Goal: Information Seeking & Learning: Learn about a topic

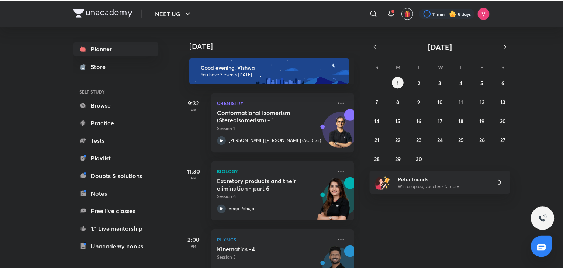
scroll to position [32, 0]
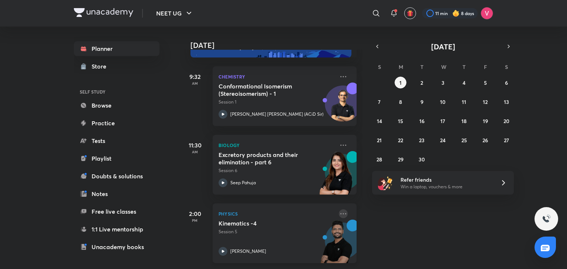
click at [339, 210] on icon at bounding box center [343, 214] width 9 height 9
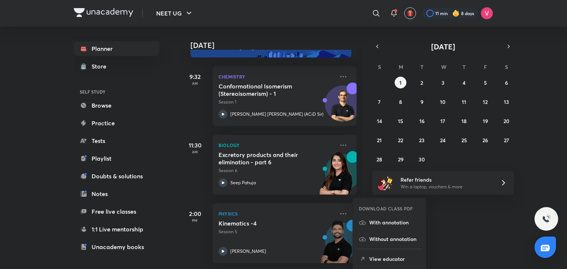
drag, startPoint x: 567, startPoint y: 109, endPoint x: 567, endPoint y: 113, distance: 4.4
click at [567, 110] on div "NEET UG ​ 11 min 8 days Planner Store SELF STUDY Browse Practice Tests Playlist…" at bounding box center [283, 134] width 567 height 269
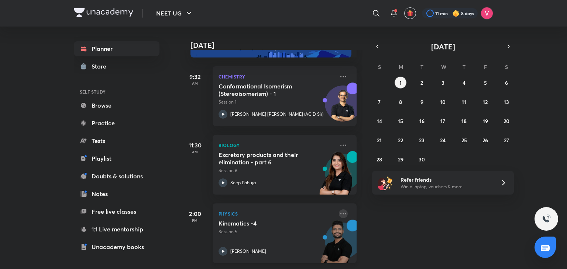
click at [339, 210] on icon at bounding box center [343, 214] width 9 height 9
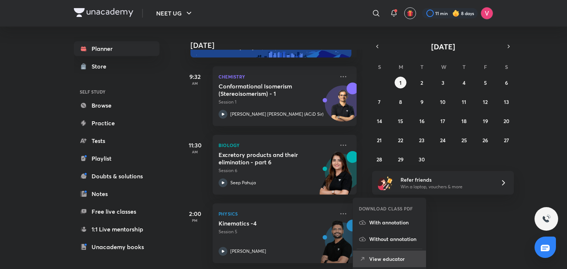
click at [401, 259] on p "View educator" at bounding box center [394, 259] width 51 height 8
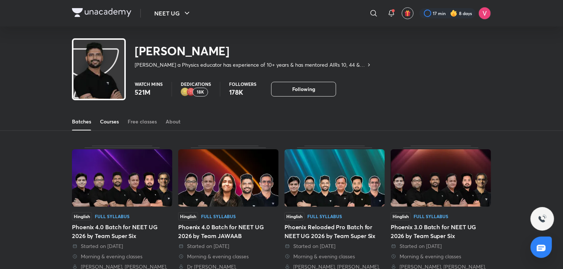
click at [102, 123] on div "Courses" at bounding box center [109, 121] width 19 height 7
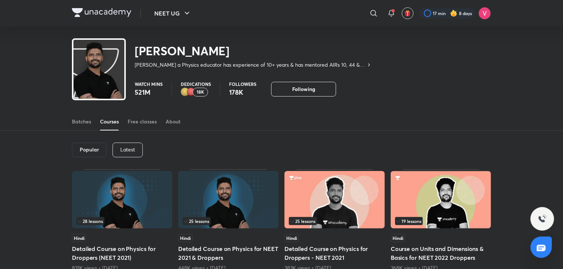
click at [132, 141] on div "Popular Latest" at bounding box center [281, 150] width 419 height 38
click at [134, 148] on p "Latest" at bounding box center [127, 150] width 15 height 6
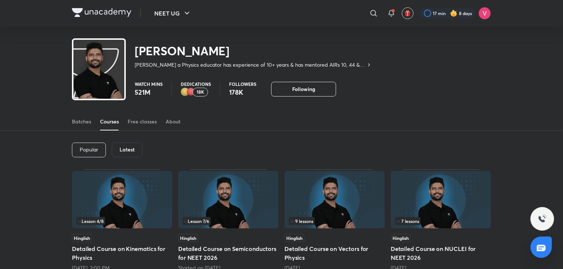
click at [140, 240] on div "Hinglish" at bounding box center [122, 238] width 100 height 8
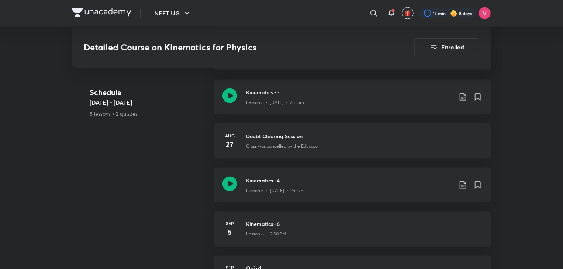
scroll to position [494, 0]
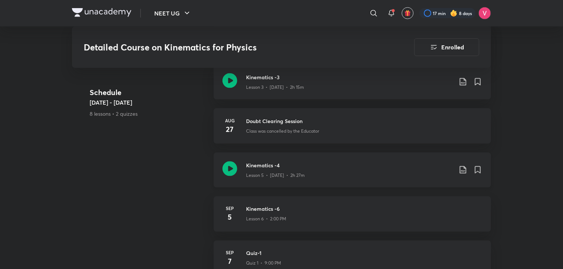
click at [461, 166] on icon at bounding box center [463, 170] width 9 height 9
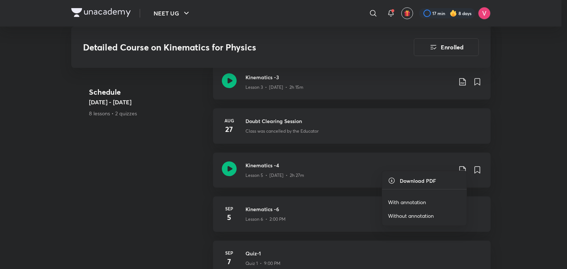
click at [420, 201] on p "With annotation" at bounding box center [407, 203] width 38 height 8
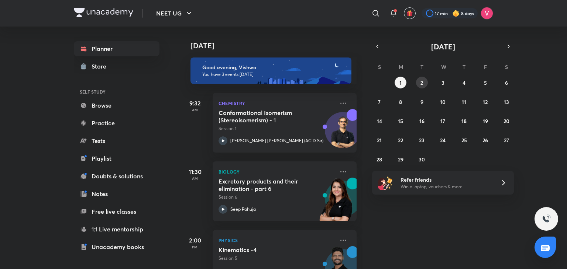
click at [422, 80] on abbr "2" at bounding box center [421, 82] width 3 height 7
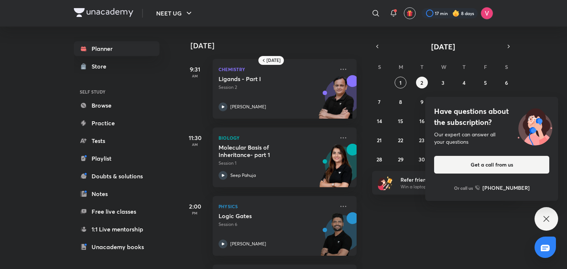
click at [541, 213] on div "Have questions about the subscription? Our expert can answer all your questions…" at bounding box center [546, 219] width 24 height 24
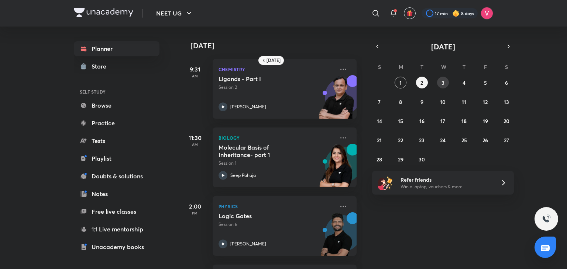
click at [444, 82] on abbr "3" at bounding box center [442, 82] width 3 height 7
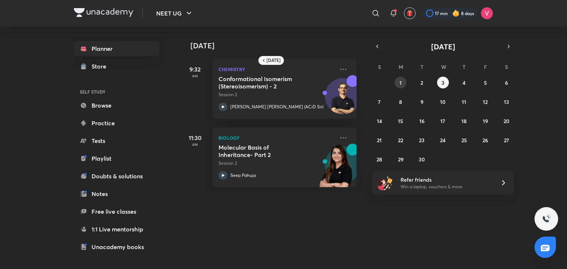
click at [402, 79] on button "1" at bounding box center [401, 83] width 12 height 12
